Goal: Check status: Check status

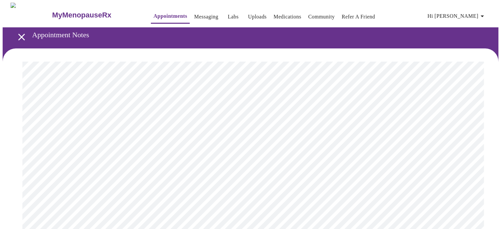
click at [16, 33] on icon "open drawer" at bounding box center [22, 37] width 12 height 12
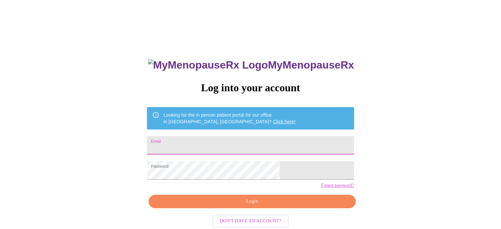
click at [228, 145] on input "Email" at bounding box center [250, 145] width 207 height 18
type input "athena.woods042@gmail.com"
click at [265, 206] on span "Login" at bounding box center [252, 201] width 192 height 8
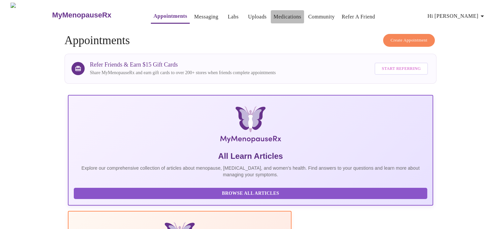
click at [277, 12] on link "Medications" at bounding box center [287, 16] width 28 height 9
